Goal: Check status: Check status

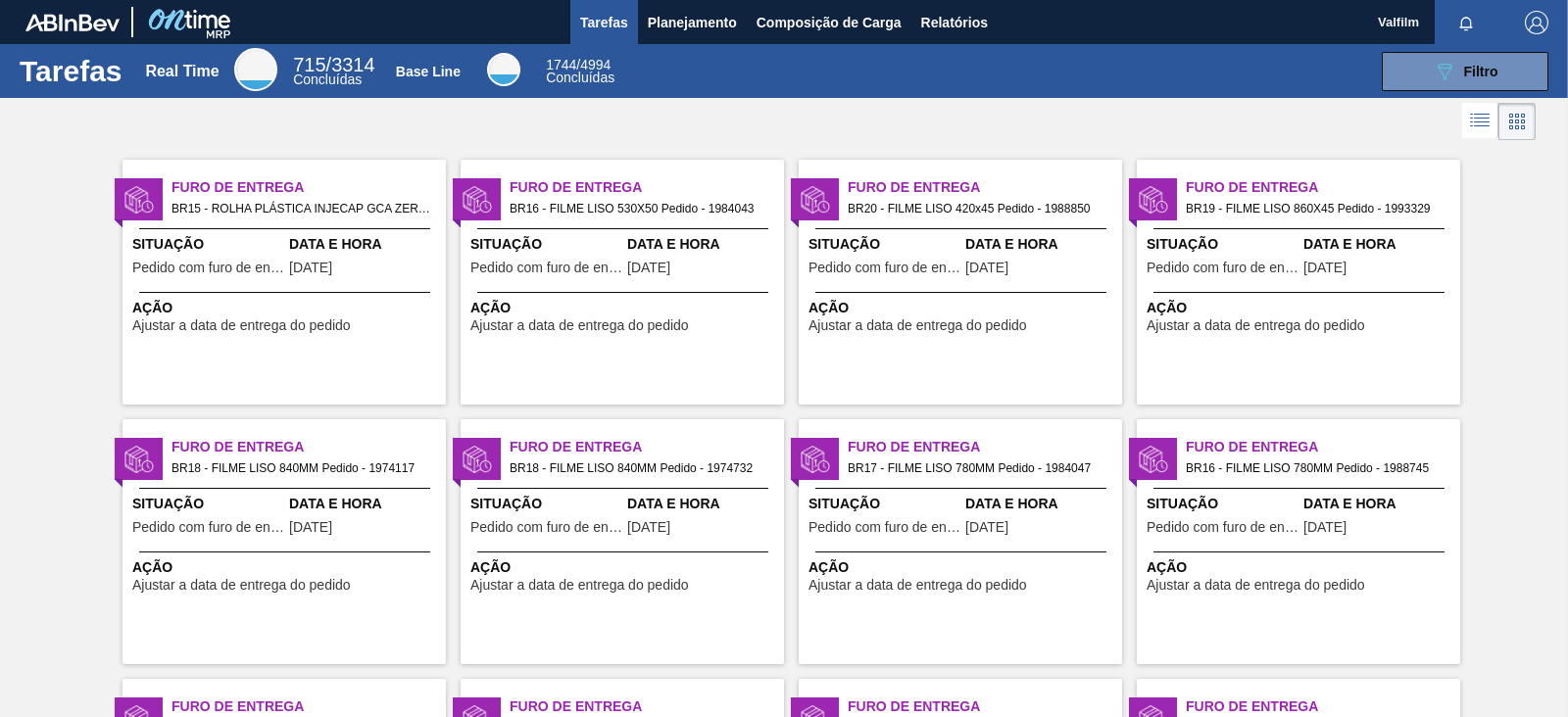
click at [684, 551] on div "Furo de Entrega BR18 - FILME LISO 840MM Pedido - 1974732 Situação Pedido com fu…" at bounding box center [621, 542] width 323 height 245
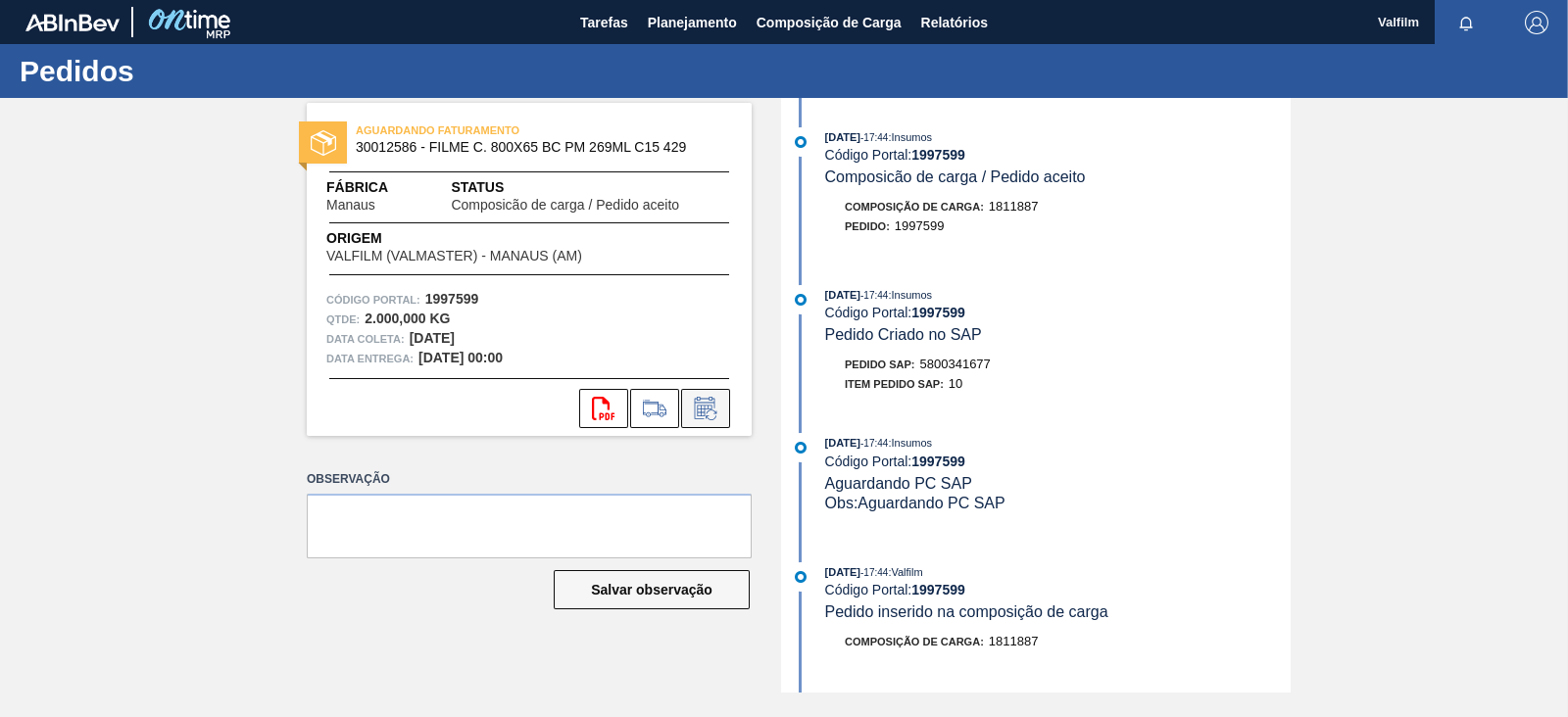
click at [703, 398] on icon at bounding box center [706, 409] width 32 height 24
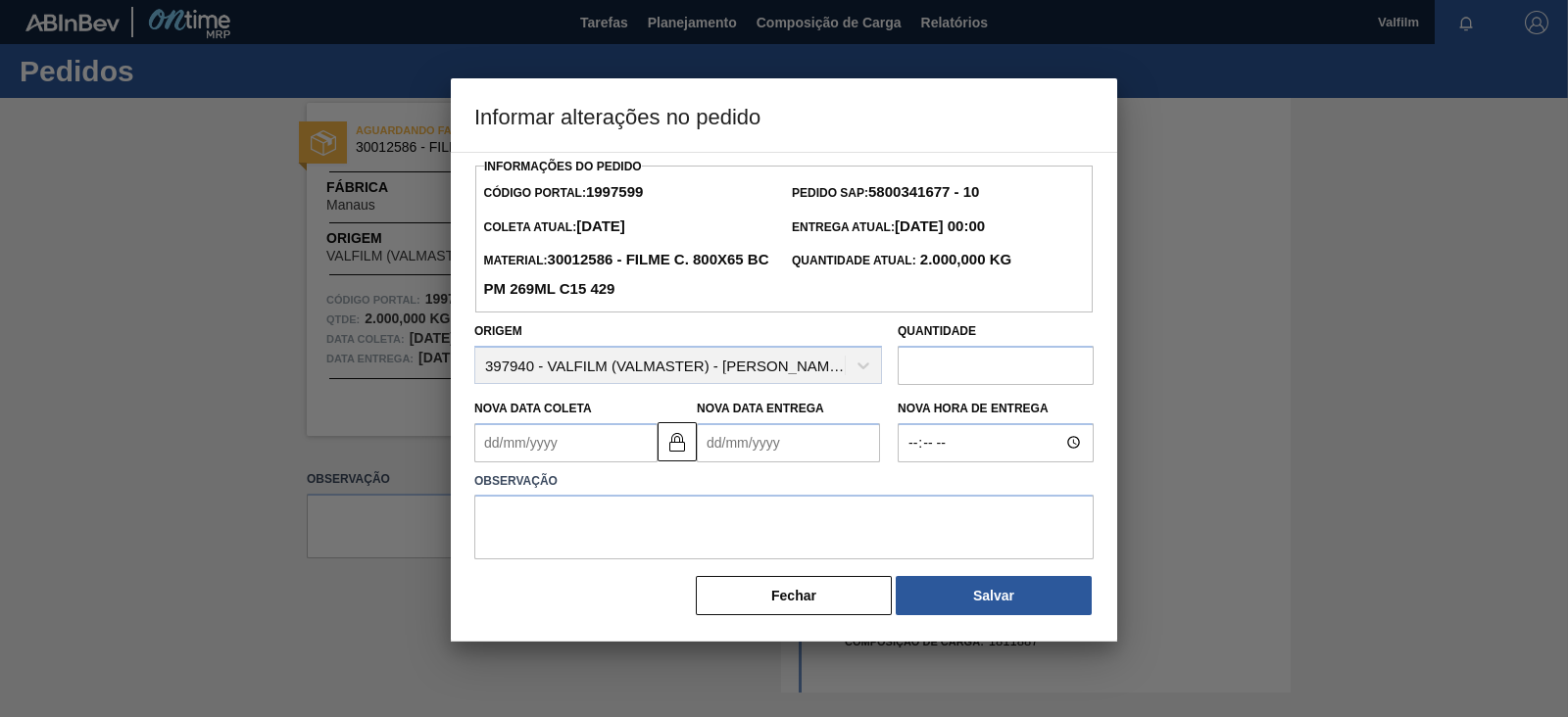
click at [728, 448] on Entrega1997599 "Nova Data Entrega" at bounding box center [788, 443] width 183 height 39
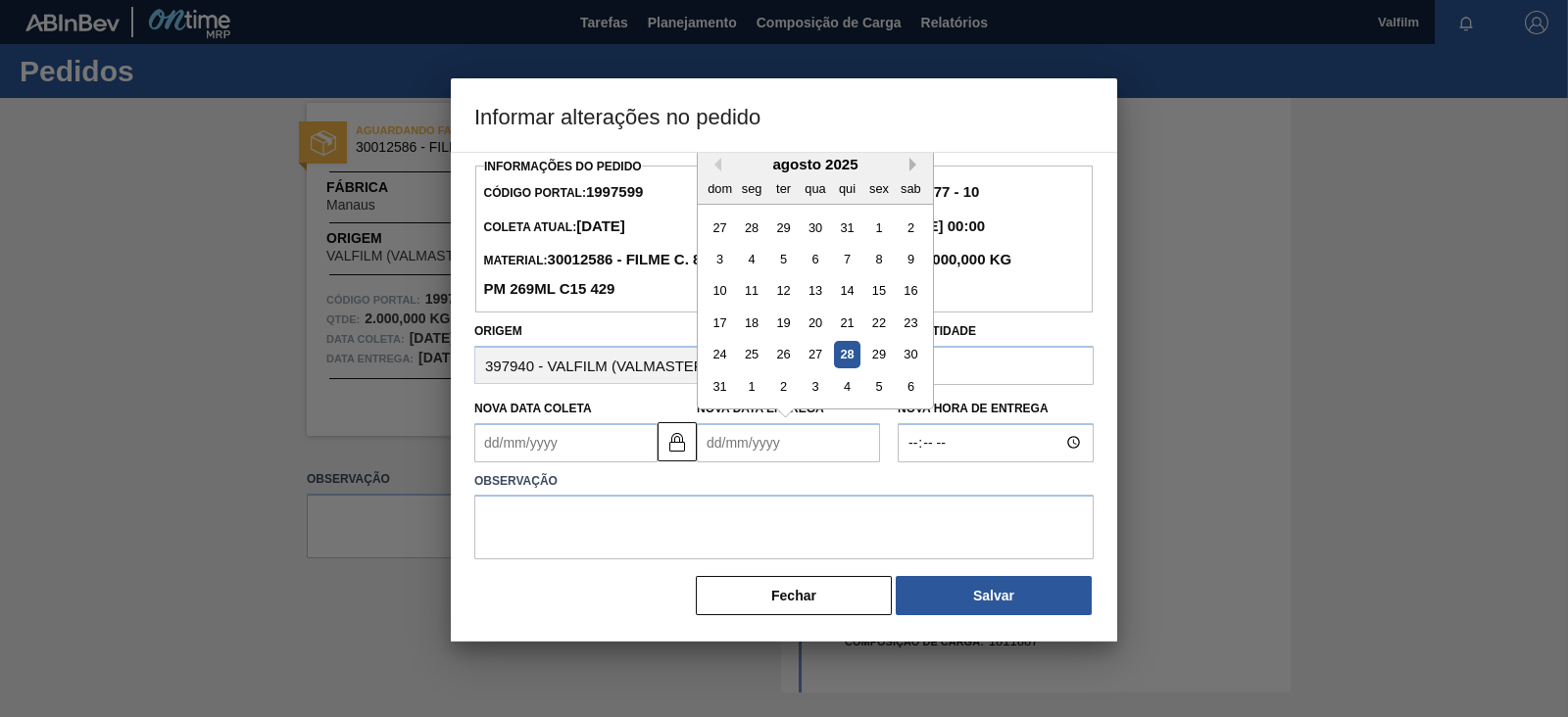
click at [913, 167] on button "Next Month" at bounding box center [917, 165] width 14 height 14
click at [887, 301] on div "19" at bounding box center [878, 290] width 27 height 27
type Coleta1997599 "[DATE]"
type Entrega1997599 "[DATE]"
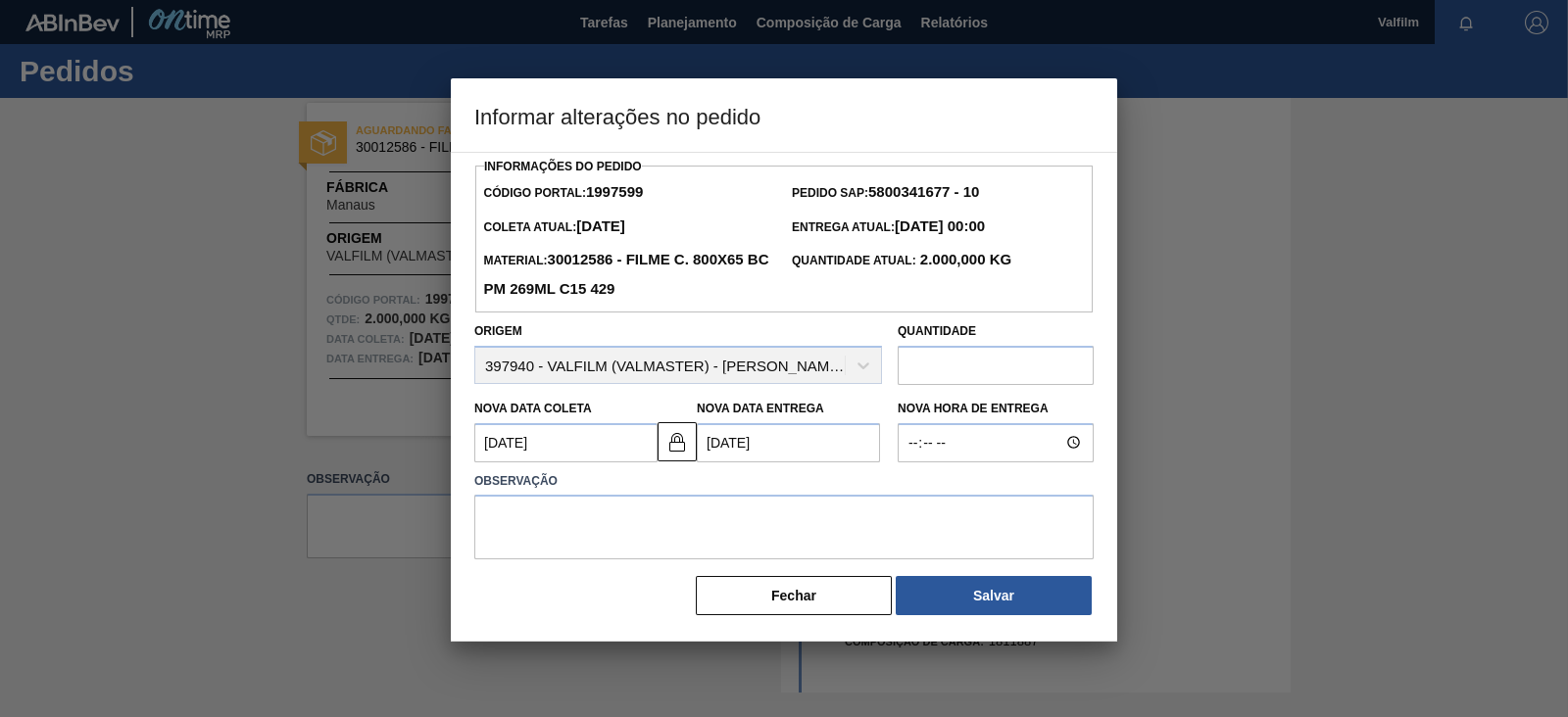
click at [582, 453] on Coleta1997599 "[DATE]" at bounding box center [566, 443] width 183 height 39
click at [672, 450] on img at bounding box center [677, 443] width 24 height 24
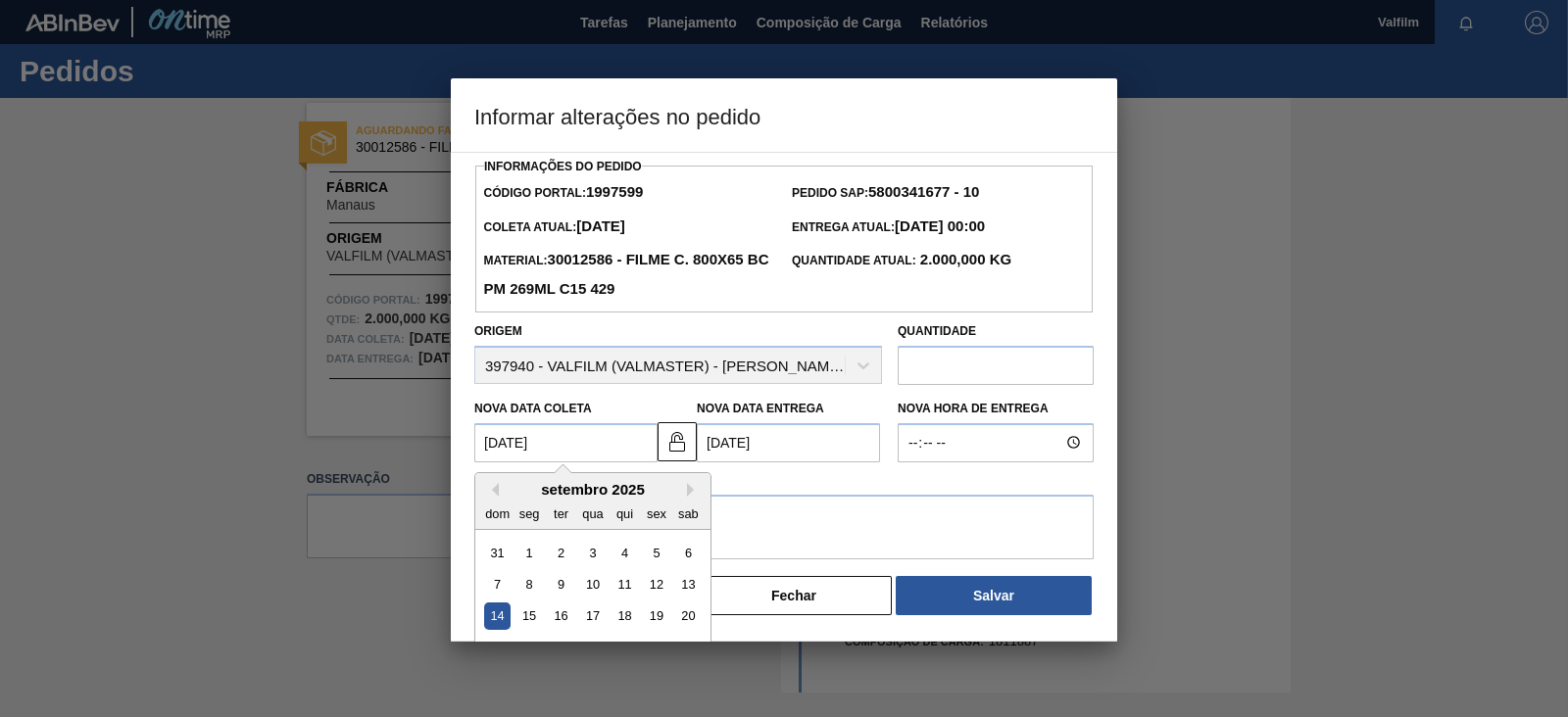
drag, startPoint x: 495, startPoint y: 443, endPoint x: 449, endPoint y: 434, distance: 46.9
click at [450, 434] on div "Informações do Pedido Código Portal: 1997599 Pedido SAP: 5800341677 - 10 Coleta…" at bounding box center [784, 397] width 666 height 490
type Coleta1997599 "[DATE]"
click at [620, 621] on div "18" at bounding box center [624, 616] width 27 height 27
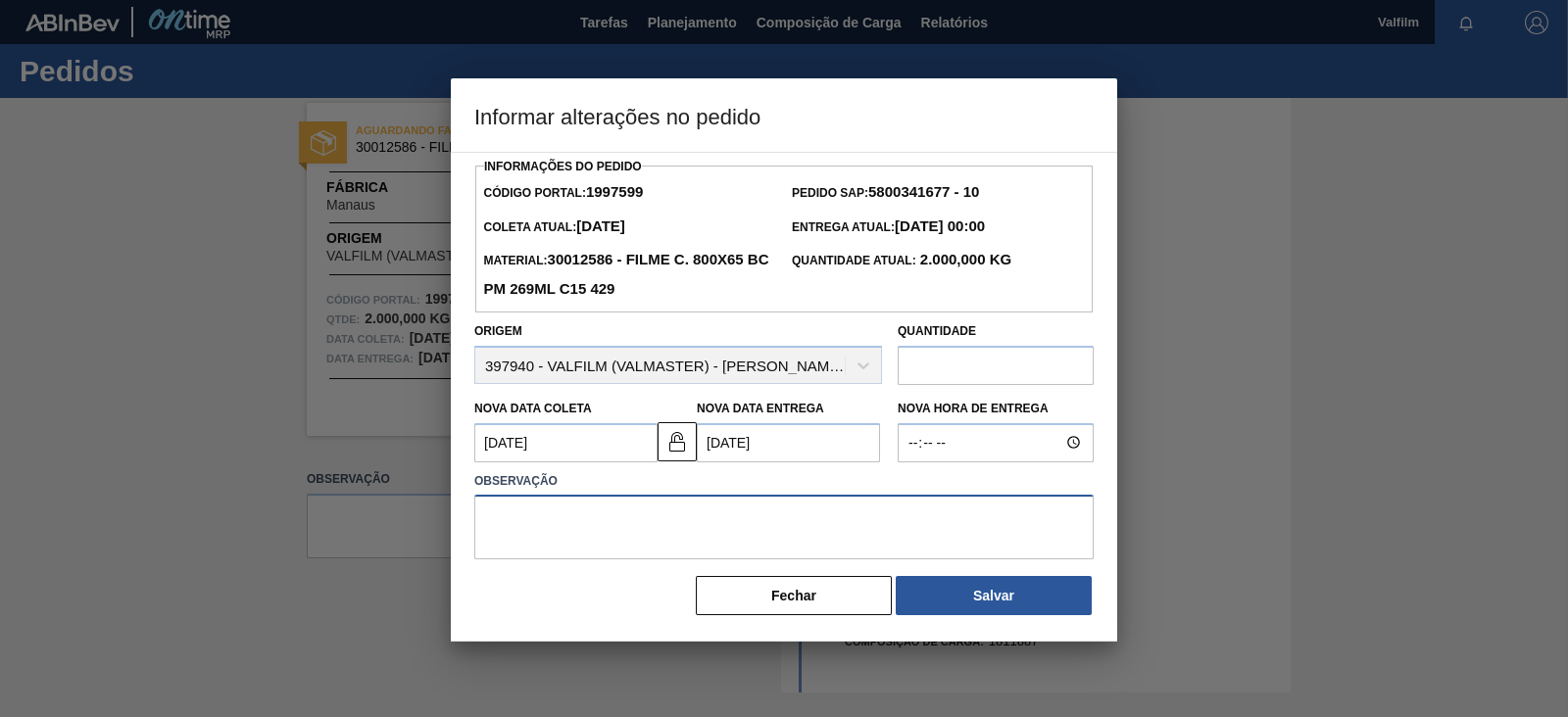
click at [825, 534] on textarea at bounding box center [784, 527] width 619 height 65
type textarea "Ajuste data - Otimização pedidos"
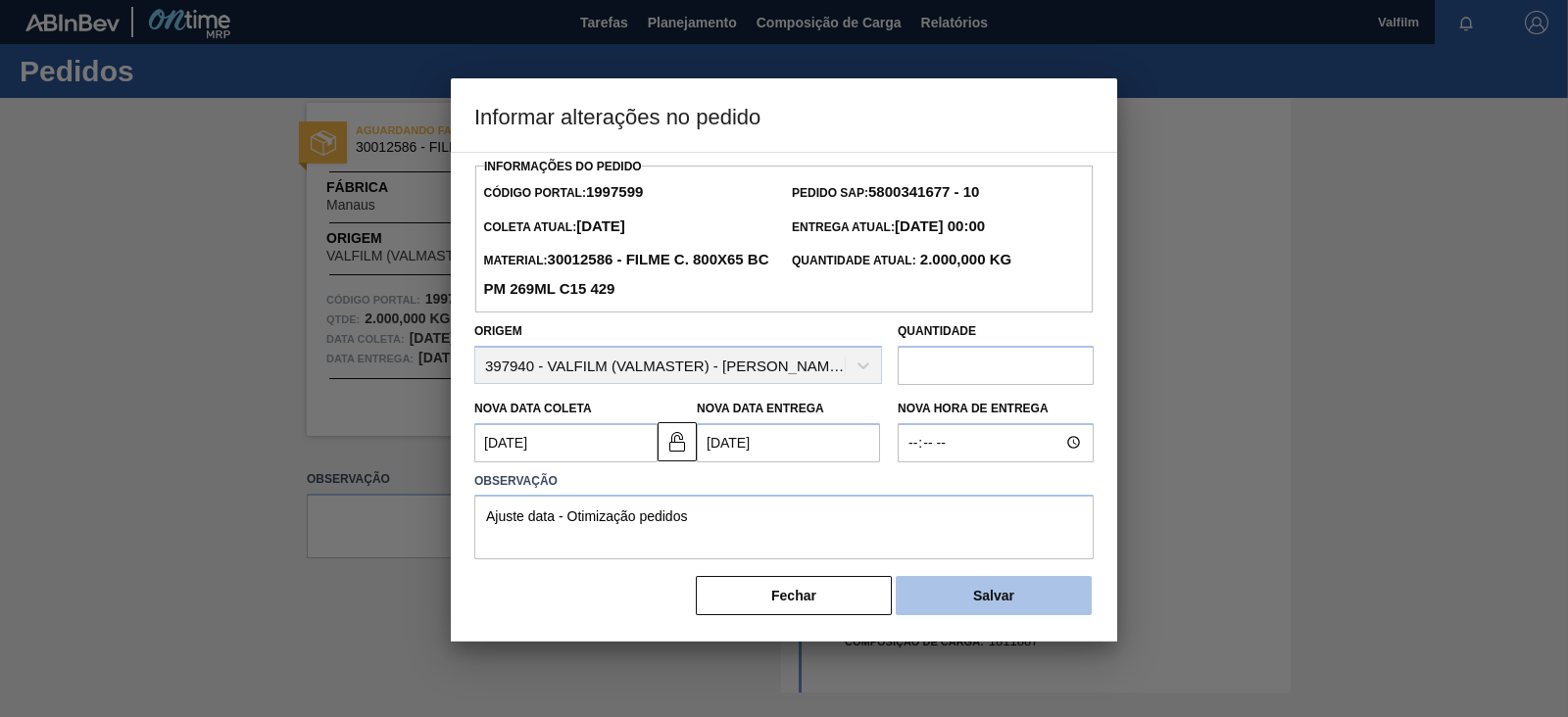
click at [1067, 604] on button "Salvar" at bounding box center [993, 596] width 196 height 39
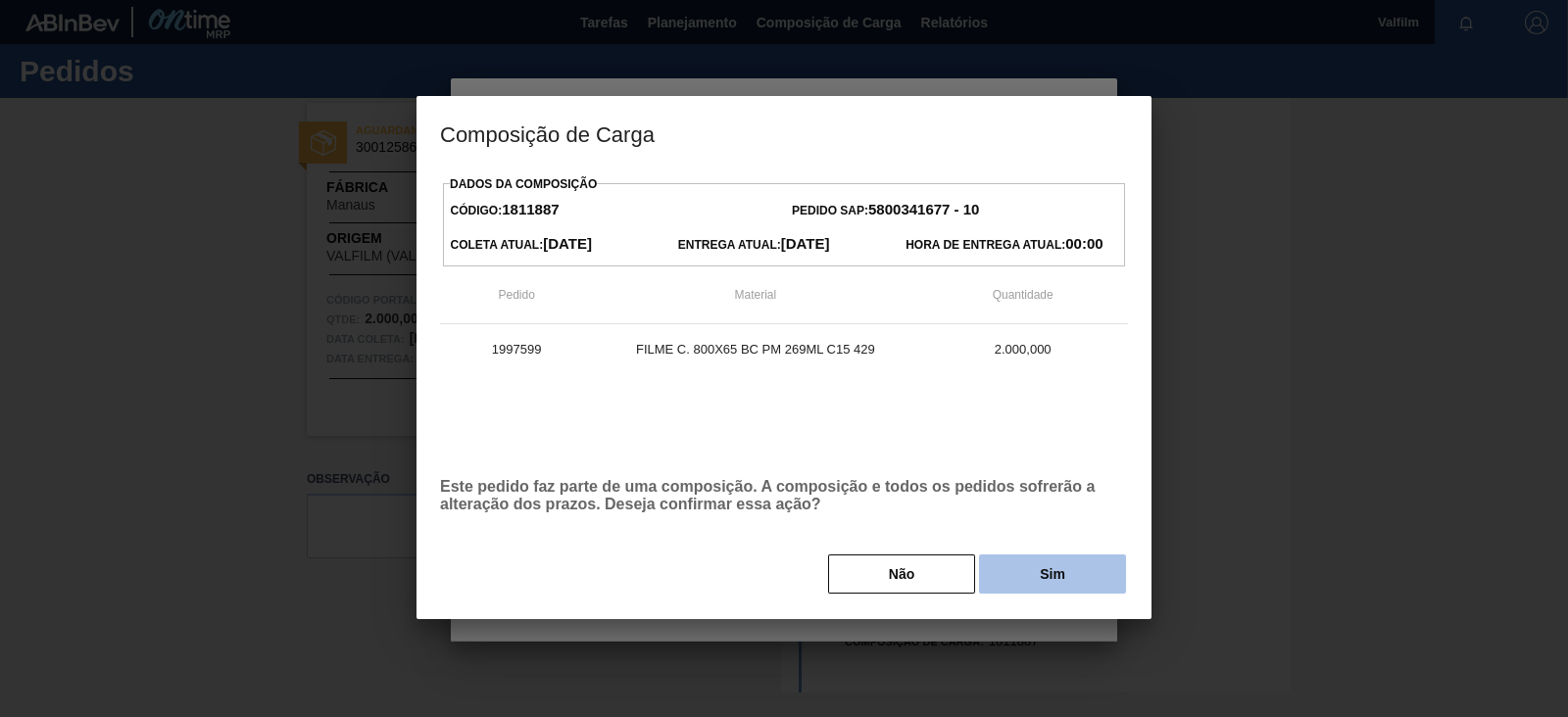
click at [1073, 578] on button "Sim" at bounding box center [1053, 574] width 147 height 39
